Goal: Task Accomplishment & Management: Manage account settings

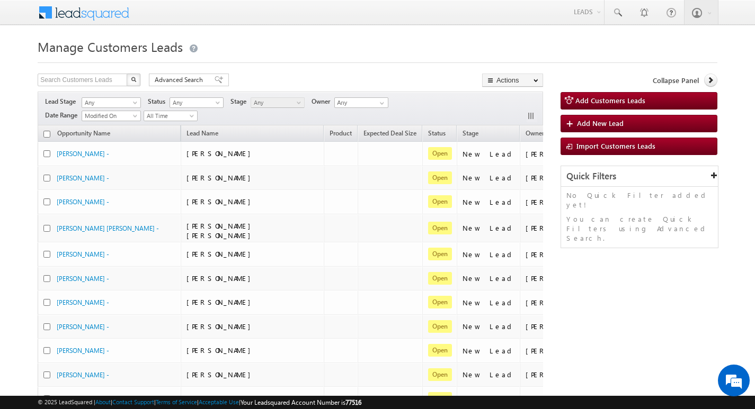
scroll to position [0, 43]
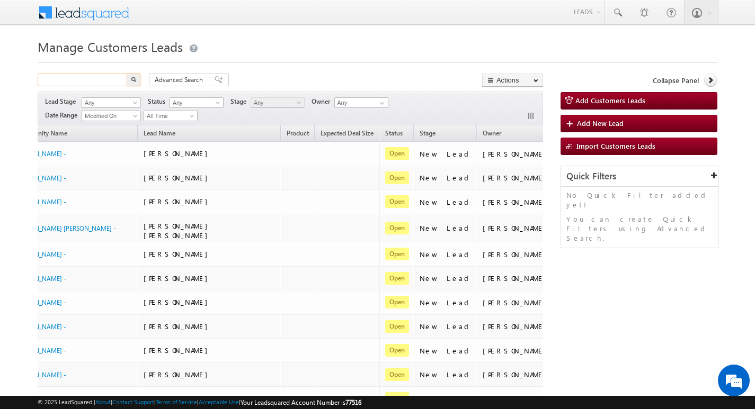
click at [99, 84] on input "text" at bounding box center [83, 80] width 91 height 13
paste input "TopUp193"
type input "TopUp193"
click at [127, 74] on button "button" at bounding box center [134, 80] width 14 height 13
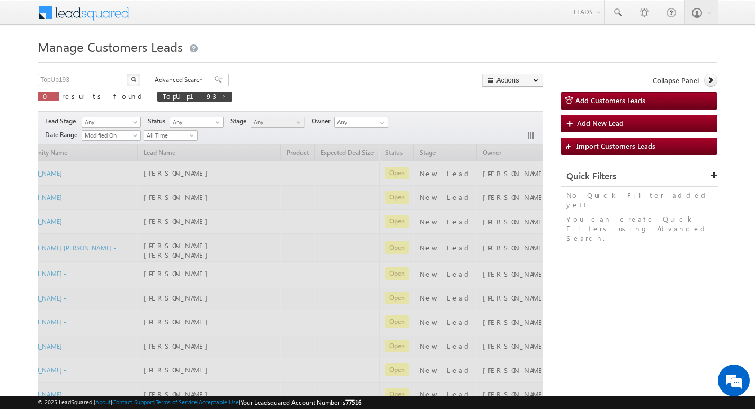
click at [127, 74] on button "button" at bounding box center [134, 80] width 14 height 13
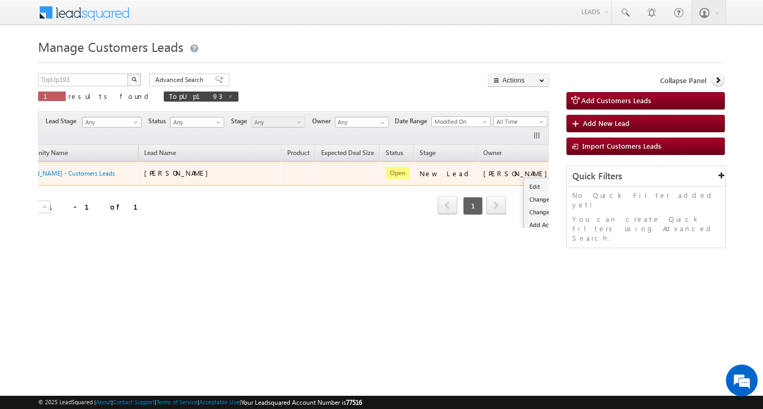
click at [566, 173] on button "button" at bounding box center [571, 173] width 11 height 11
click at [524, 187] on link "Edit" at bounding box center [550, 187] width 53 height 13
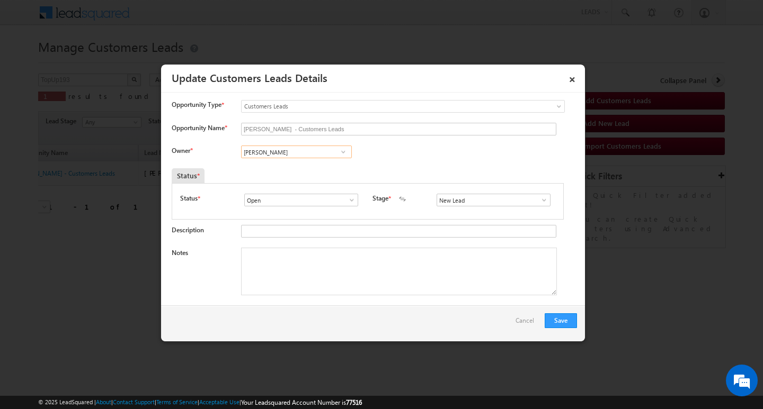
click at [305, 155] on input "[PERSON_NAME]" at bounding box center [296, 152] width 111 height 13
paste input "[PERSON_NAME]"
click at [306, 170] on span "[PERSON_NAME][EMAIL_ADDRESS][DOMAIN_NAME]" at bounding box center [292, 173] width 95 height 8
type input "[PERSON_NAME]"
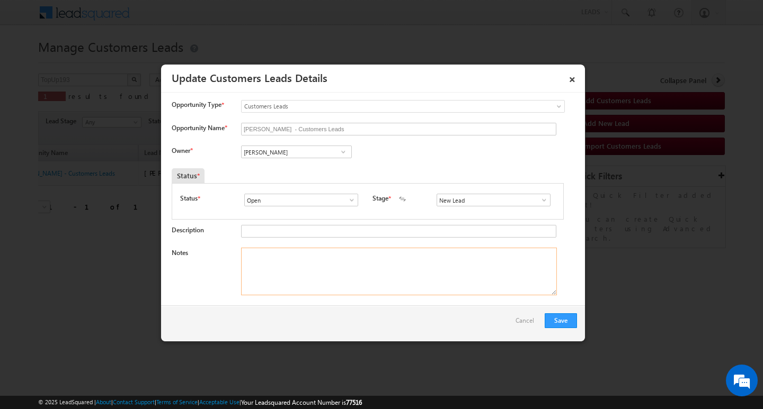
click at [336, 268] on textarea "Notes" at bounding box center [399, 272] width 316 height 48
paste textarea "Customer required 4 lakh he is interested"
type textarea "Customer required 4 lakh he is interested"
click at [485, 202] on input "New Lead" at bounding box center [493, 200] width 114 height 13
type input "Sales Marked"
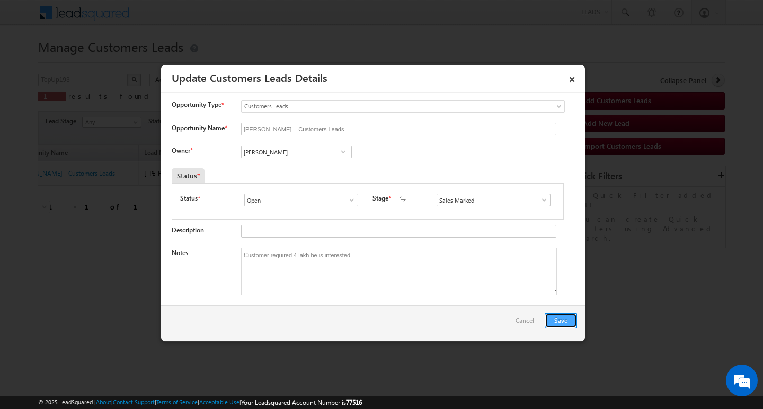
click at [567, 324] on button "Save" at bounding box center [561, 321] width 32 height 15
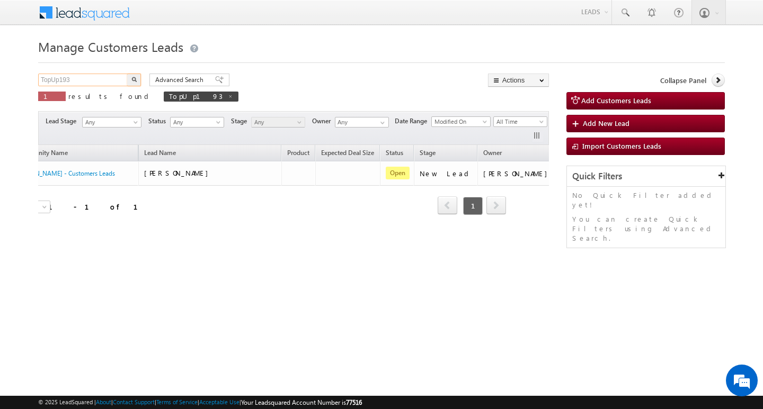
click at [103, 83] on input "TopUp193" at bounding box center [83, 80] width 91 height 13
paste input "64"
type input "TopUp164"
click at [127, 74] on button "button" at bounding box center [134, 80] width 14 height 13
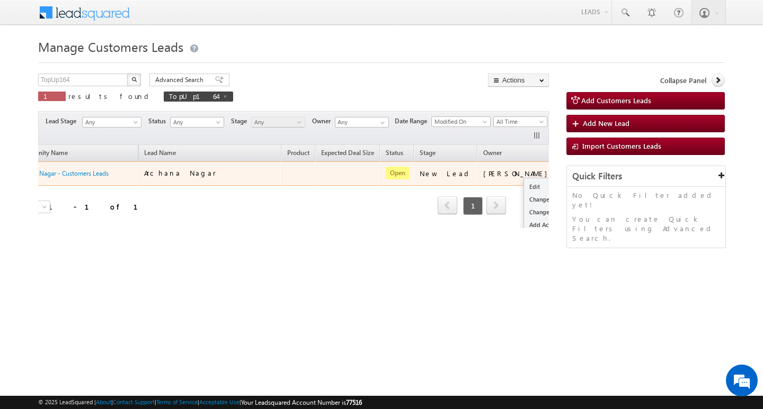
click at [566, 171] on button "button" at bounding box center [571, 173] width 11 height 11
click at [524, 183] on link "Edit" at bounding box center [550, 187] width 53 height 13
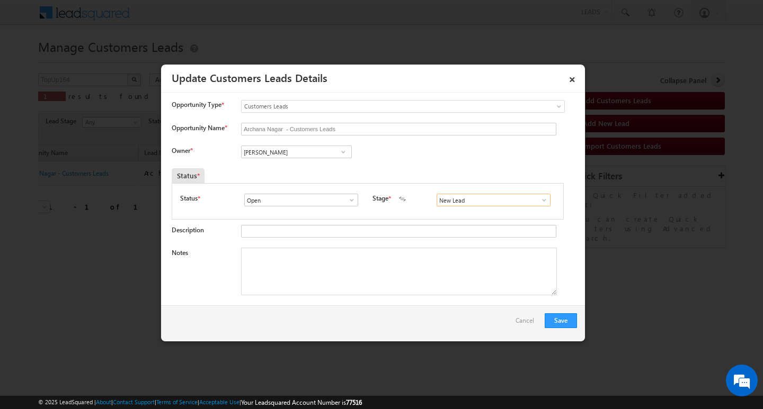
click at [459, 203] on input "New Lead" at bounding box center [493, 200] width 114 height 13
click at [463, 213] on ul "Sales Marked Sale Marked" at bounding box center [492, 218] width 113 height 23
click at [463, 213] on link "Sales Marked" at bounding box center [492, 213] width 113 height 12
type input "Sales Marked"
click at [289, 150] on input "[PERSON_NAME]" at bounding box center [296, 152] width 111 height 13
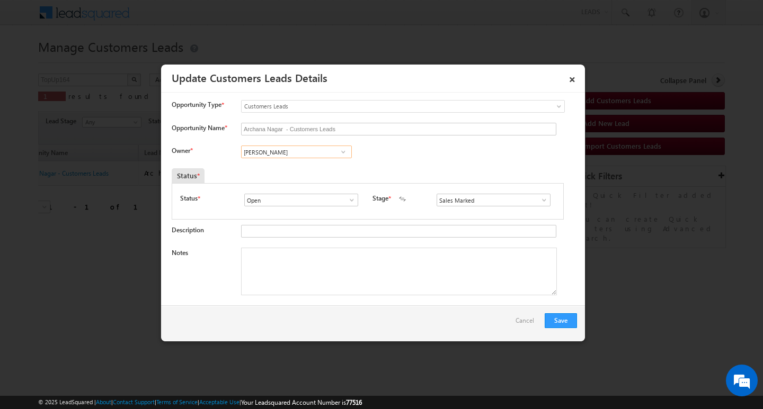
click at [289, 150] on input "[PERSON_NAME]" at bounding box center [296, 152] width 111 height 13
type input "[PERSON_NAME]"
click at [426, 269] on textarea "Notes" at bounding box center [399, 272] width 316 height 48
paste textarea "TopUp164"
type textarea "TopUp164"
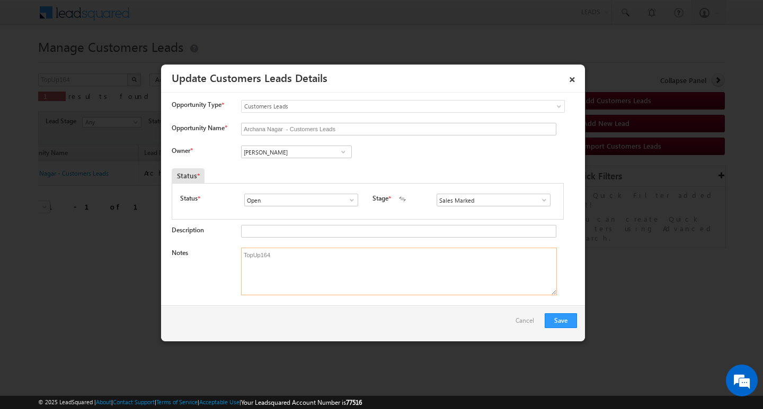
click at [426, 269] on textarea "TopUp164" at bounding box center [399, 272] width 316 height 48
paste textarea "Customer is interested for Top-up Loan he also have quire"
type textarea "Customer is interested for Top-up Loan he also have quire"
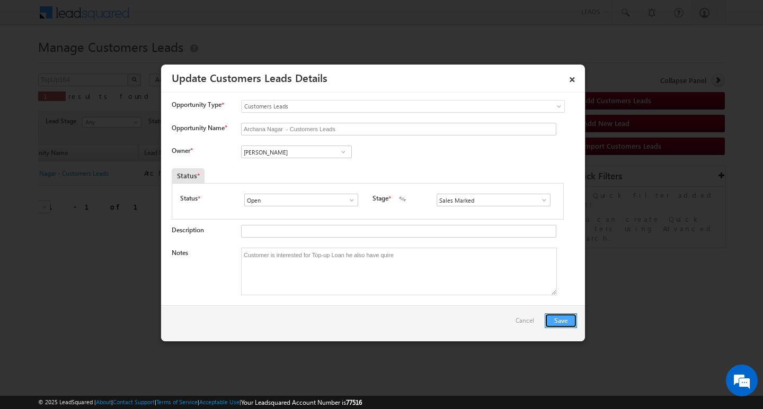
click at [554, 322] on button "Save" at bounding box center [561, 321] width 32 height 15
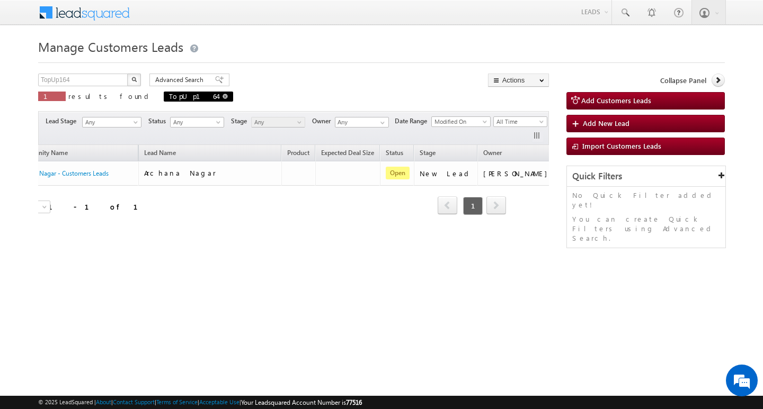
click at [222, 96] on span at bounding box center [224, 96] width 5 height 5
type input "Search Customers Leads"
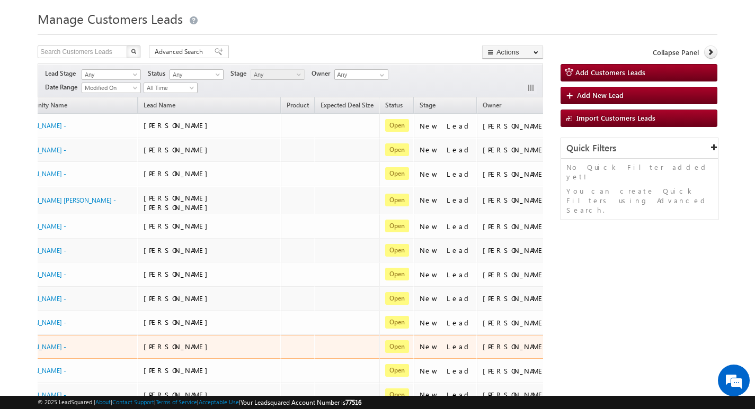
scroll to position [53, 0]
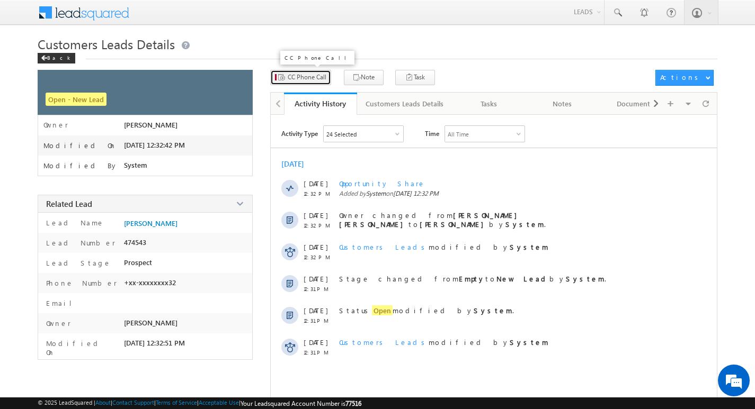
click at [301, 76] on span "CC Phone Call" at bounding box center [307, 78] width 39 height 10
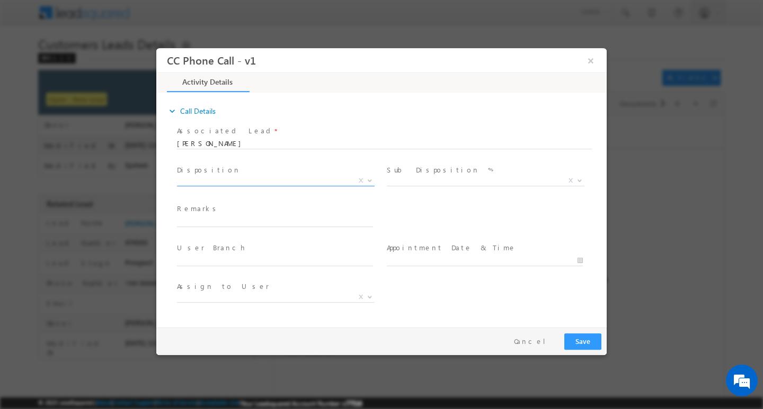
click at [276, 180] on span "X" at bounding box center [276, 180] width 198 height 11
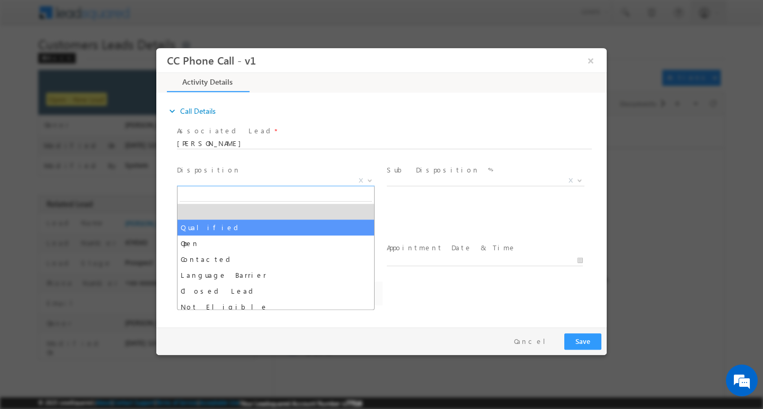
drag, startPoint x: 260, startPoint y: 225, endPoint x: 437, endPoint y: 174, distance: 184.1
select select "Qualified"
select select "Rose.Shyse+sgrl@leadsquared.com"
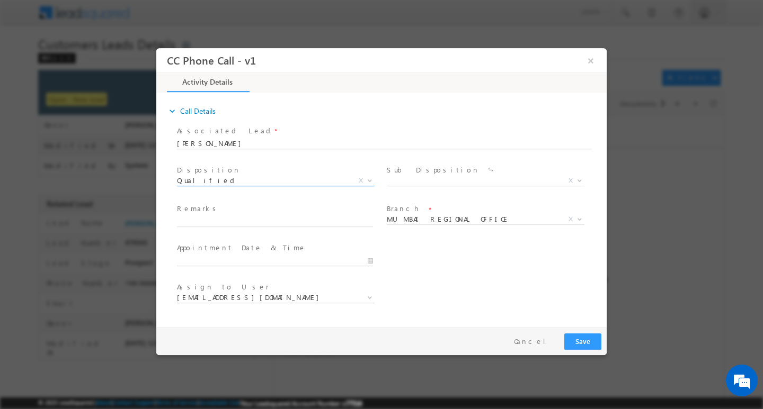
click at [442, 169] on span "Sub Disposition *" at bounding box center [484, 170] width 195 height 12
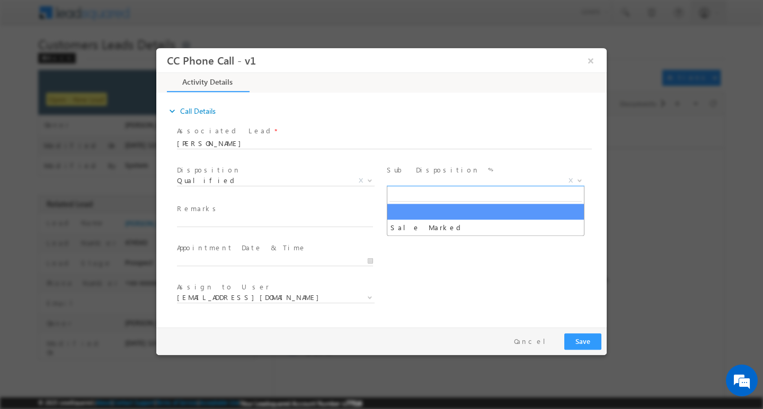
click at [440, 177] on span "X" at bounding box center [486, 180] width 198 height 11
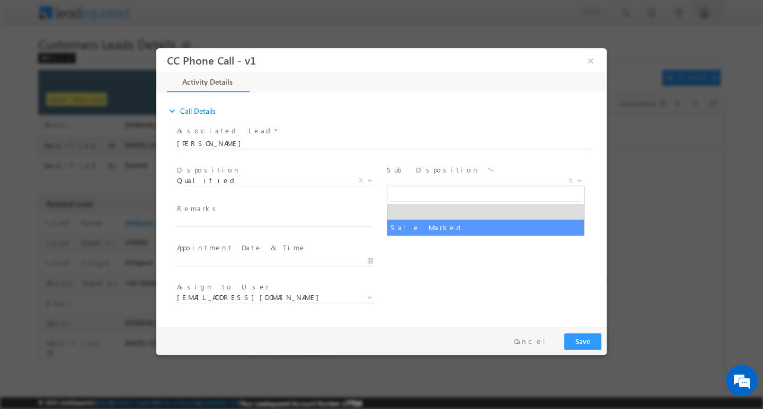
select select "Sale Marked"
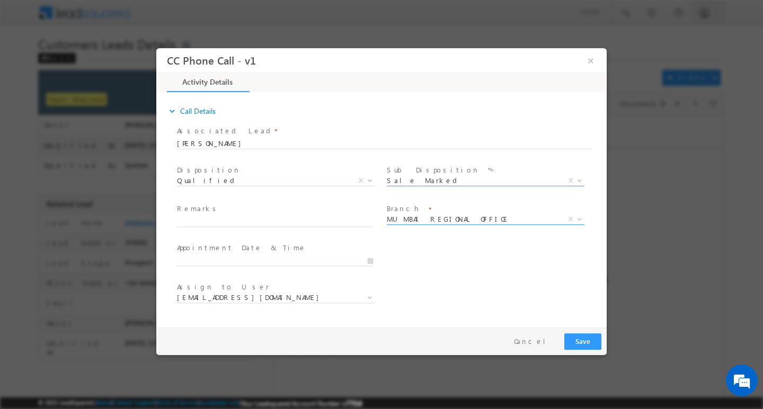
click at [442, 218] on span "MUMBAI REGIONAL OFFICE" at bounding box center [473, 219] width 172 height 10
type input "indo"
select select "Indore 1"
click at [311, 224] on input "text" at bounding box center [275, 221] width 196 height 11
paste input "Customer required 4 lakh he is interested"
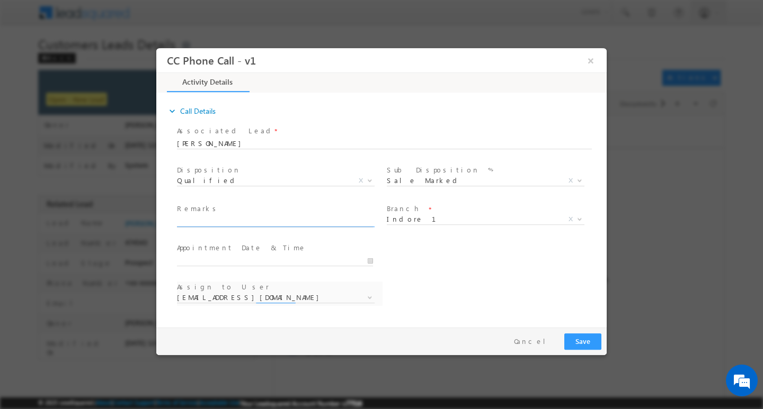
type input "Customer required 4 lakh he is interested"
select select "[PERSON_NAME][EMAIL_ADDRESS][PERSON_NAME][DOMAIN_NAME]"
type input "Customer required 4 lakh he is interested"
click at [583, 337] on button "Save" at bounding box center [582, 341] width 37 height 16
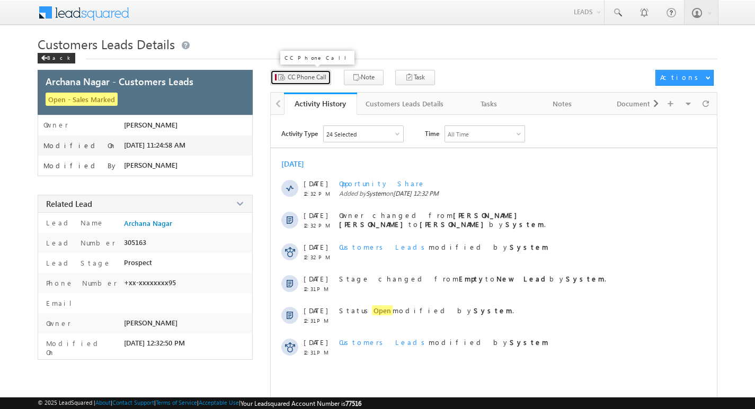
click at [299, 79] on span "CC Phone Call" at bounding box center [307, 78] width 39 height 10
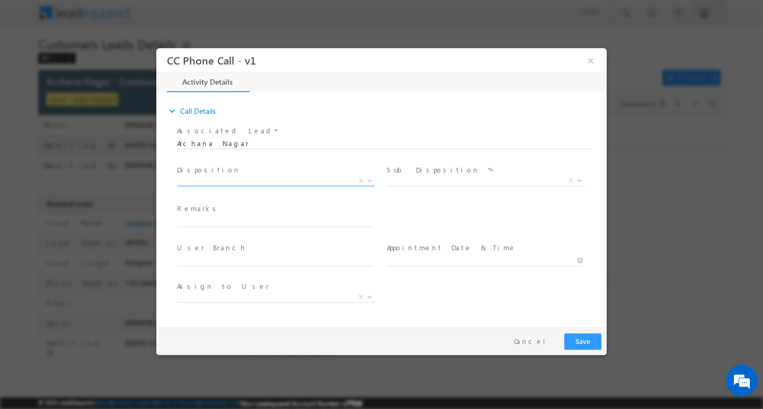
click at [320, 185] on span "Qualified Open Contacted Language Barrier Closed Lead Not Eligible X" at bounding box center [280, 182] width 206 height 13
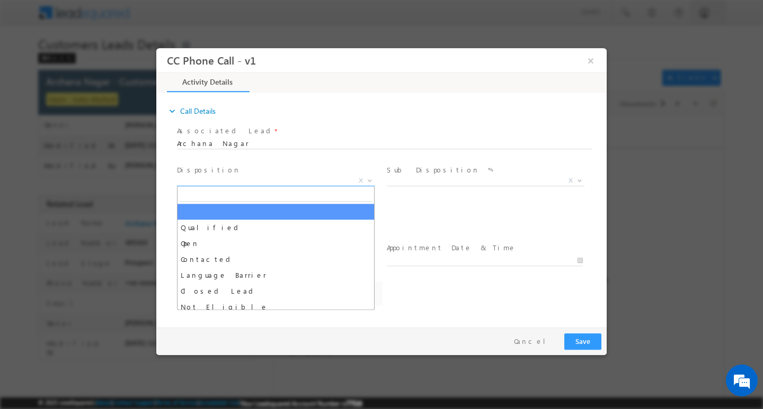
click at [318, 181] on span "X" at bounding box center [276, 180] width 198 height 11
select select "Rose.Shyse+sgrl@leadsquared.com"
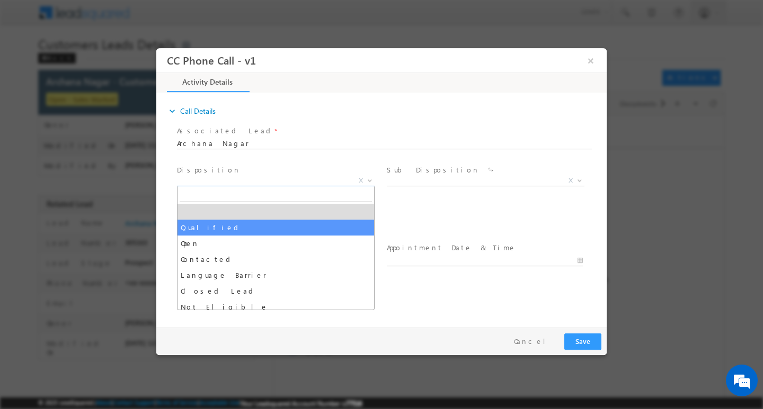
select select "Qualified"
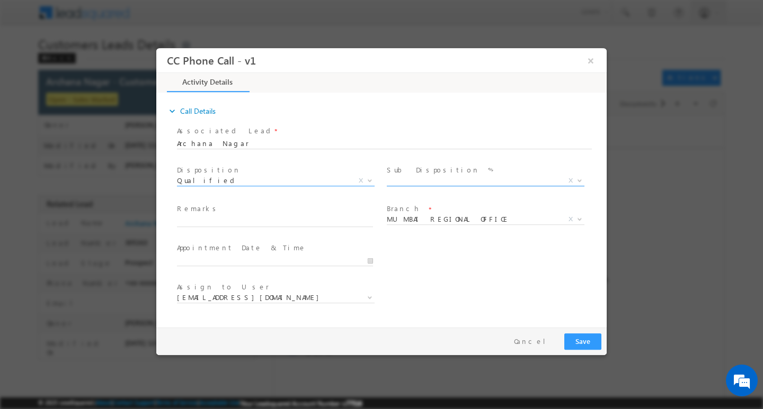
click at [430, 179] on span "X" at bounding box center [486, 180] width 198 height 11
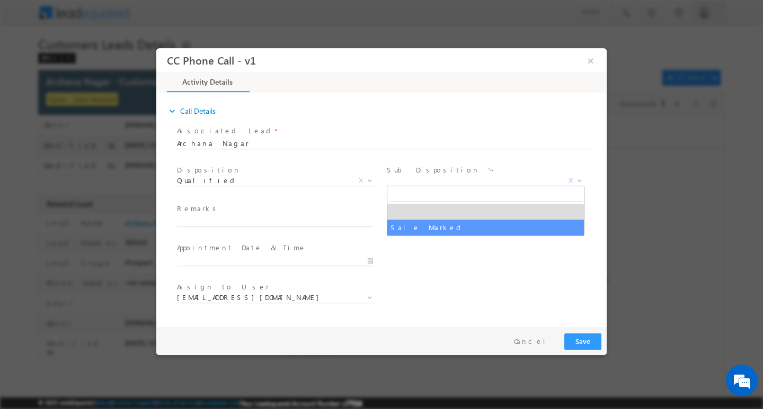
select select "Sale Marked"
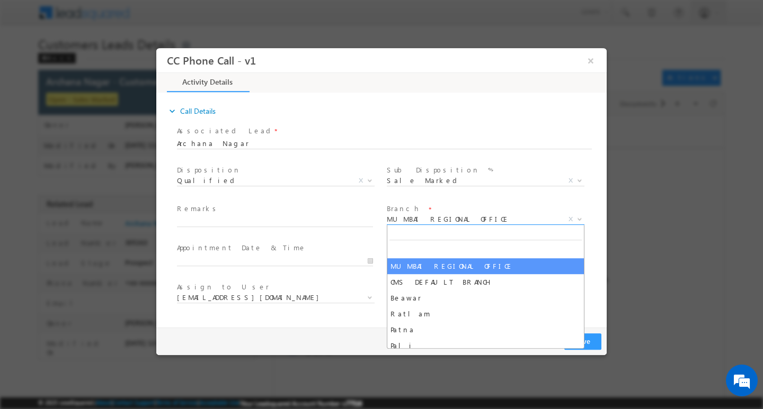
click at [443, 217] on span "MUMBAI REGIONAL OFFICE" at bounding box center [473, 219] width 172 height 10
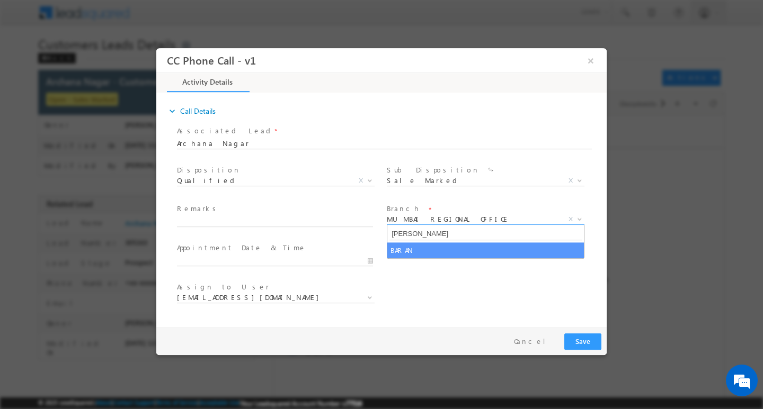
type input "baran"
select select "BARAN"
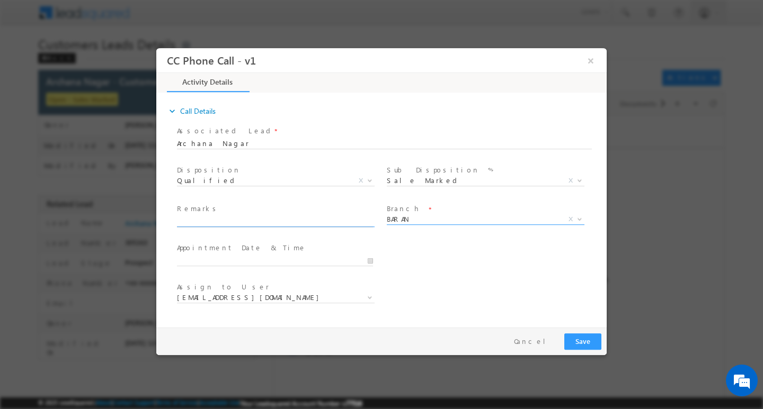
click at [304, 221] on input "text" at bounding box center [275, 221] width 196 height 11
paste input "Customer is interested for Top-up Loan he also have quire"
type input "Customer is interested for Top-up Loan he also have quire"
select select "[EMAIL_ADDRESS][PERSON_NAME][DOMAIN_NAME]"
type input "Customer is interested for Top-up Loan he also have quire"
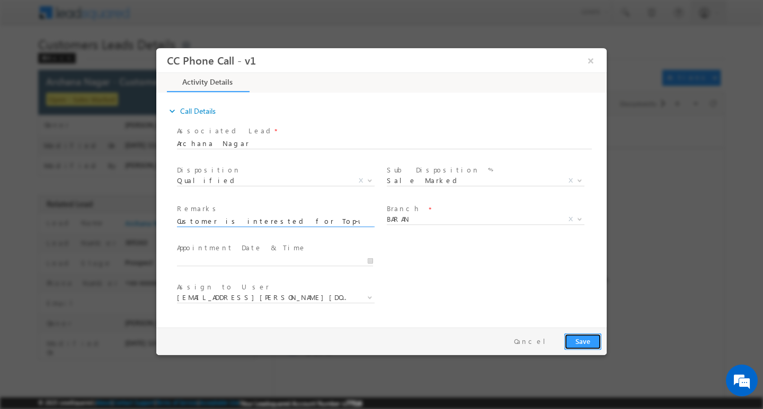
click at [581, 334] on button "Save" at bounding box center [582, 341] width 37 height 16
